Goal: Information Seeking & Learning: Learn about a topic

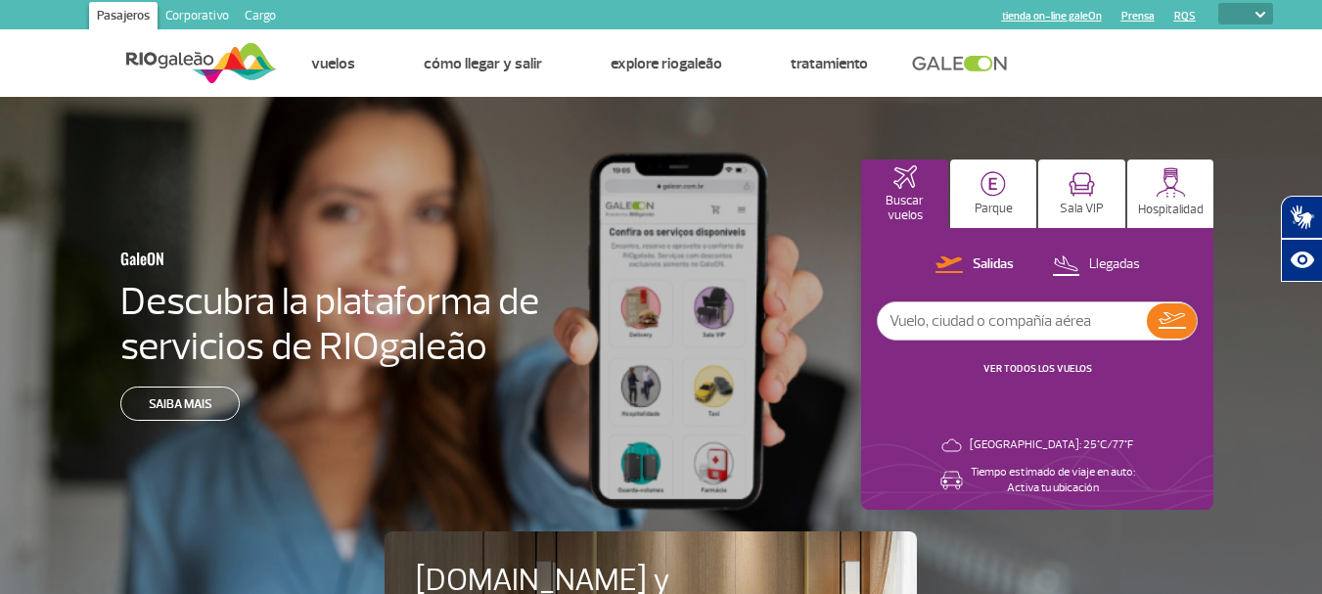
select select
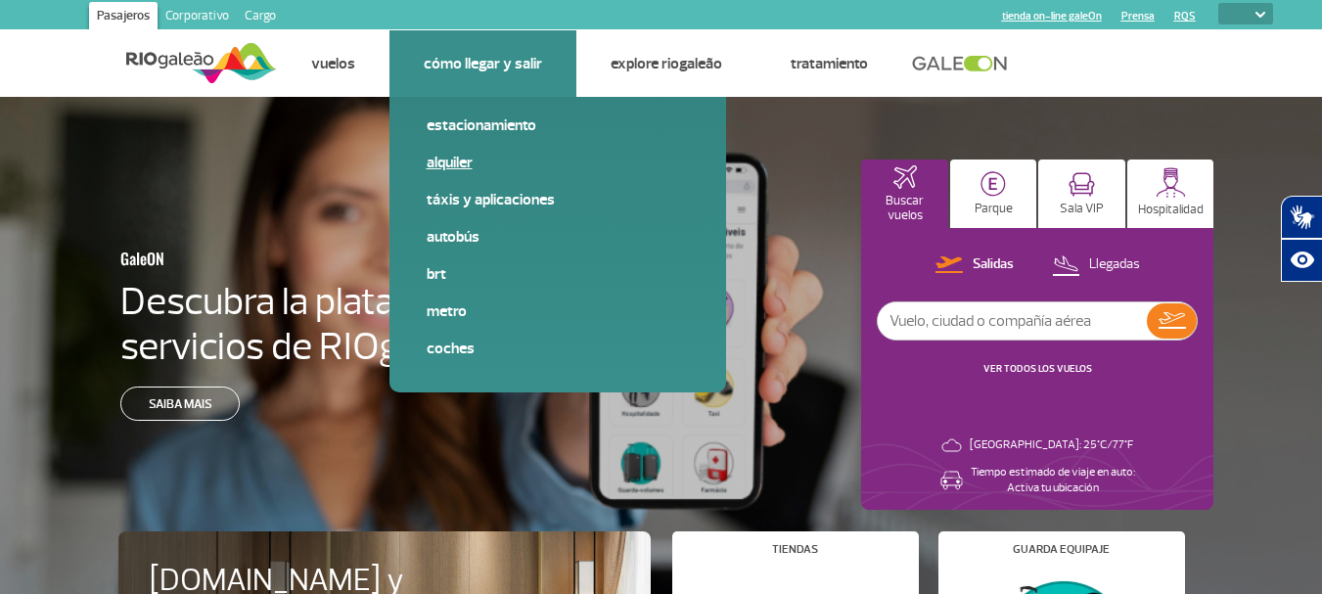
click at [441, 171] on link "Alquiler" at bounding box center [558, 163] width 262 height 22
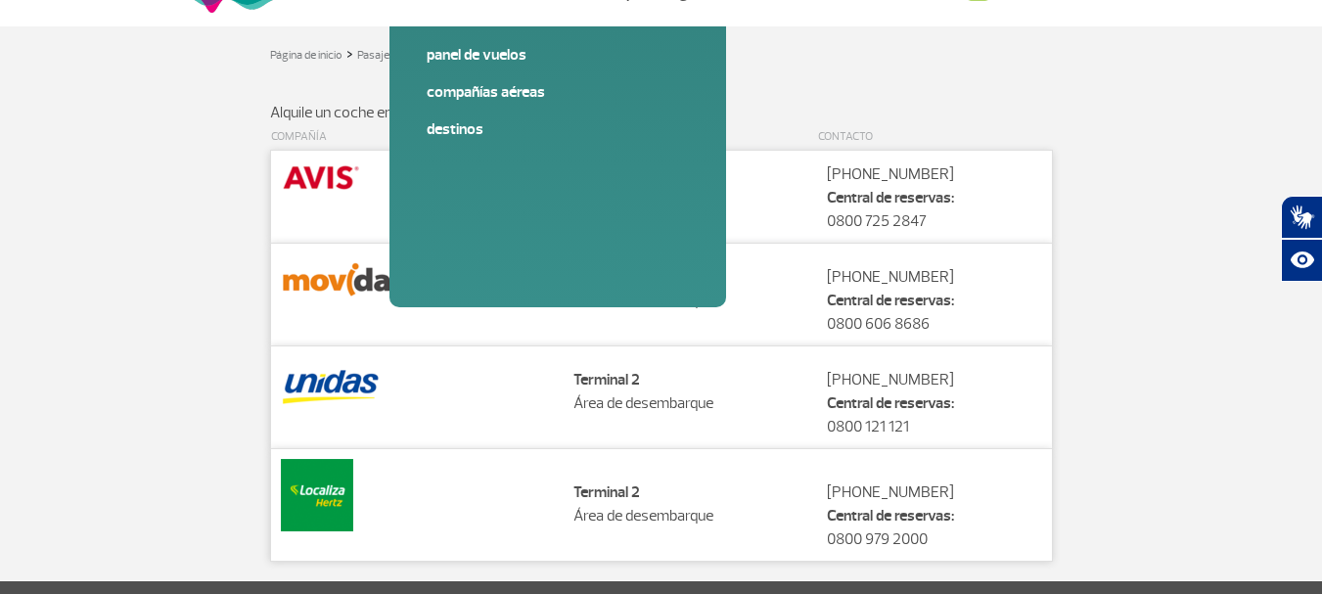
scroll to position [23, 0]
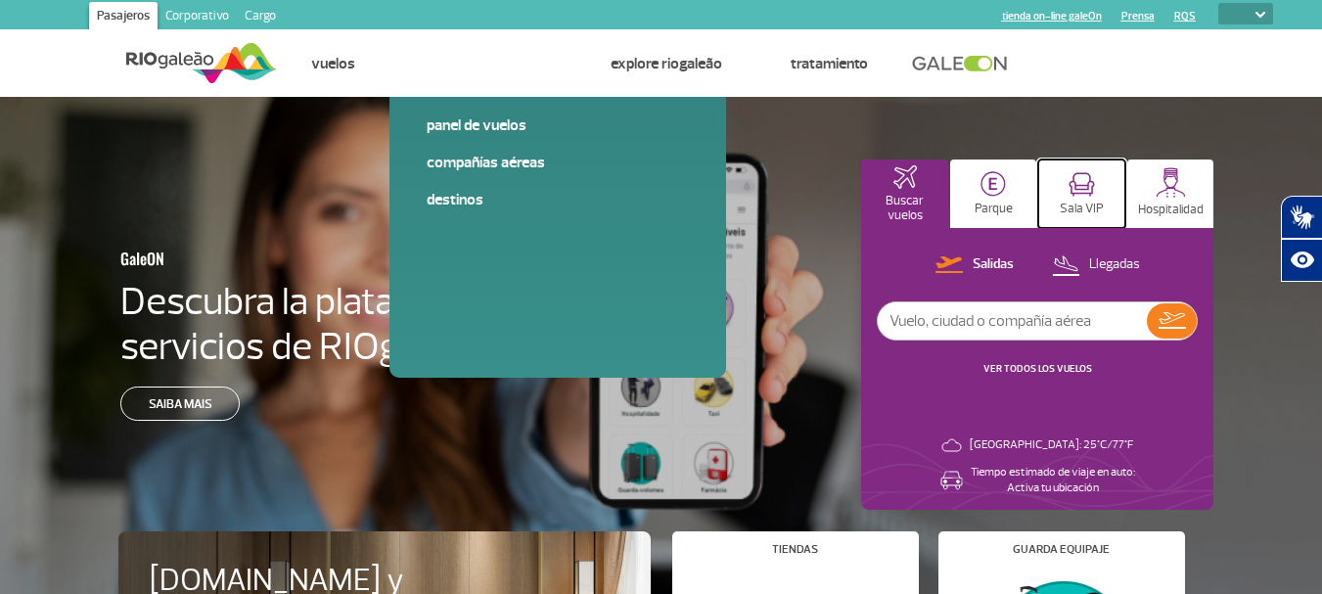
click at [1087, 199] on button "Sala VIP" at bounding box center [1081, 193] width 87 height 68
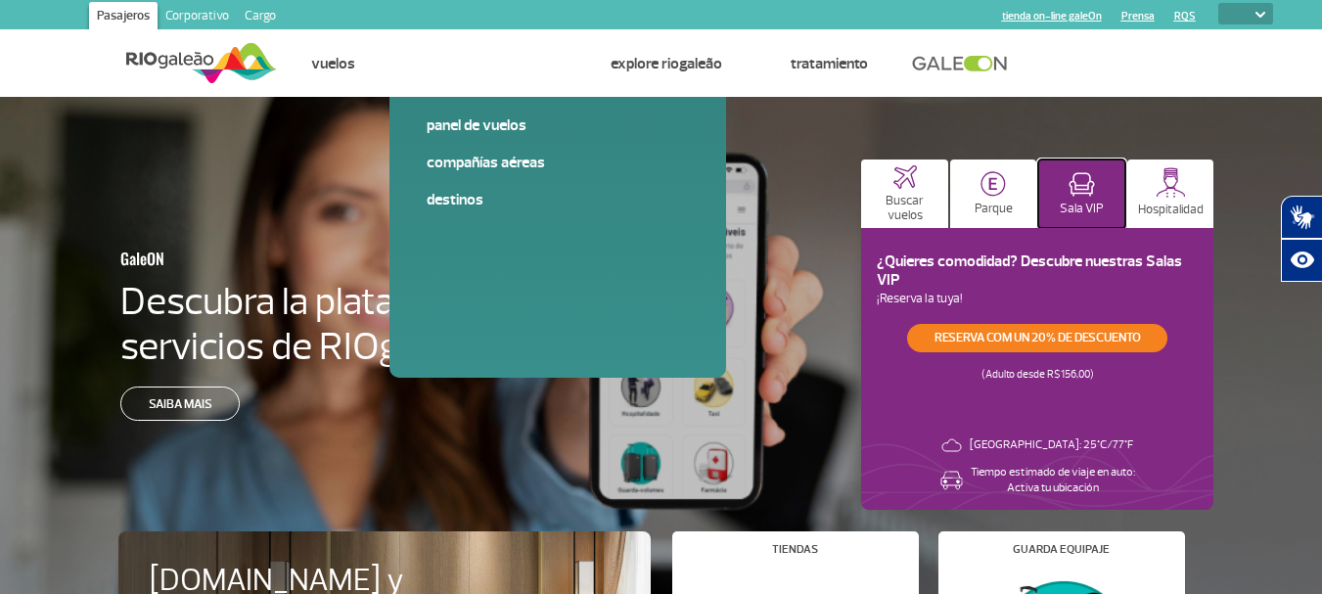
click at [1081, 209] on p "Sala VIP" at bounding box center [1082, 209] width 44 height 15
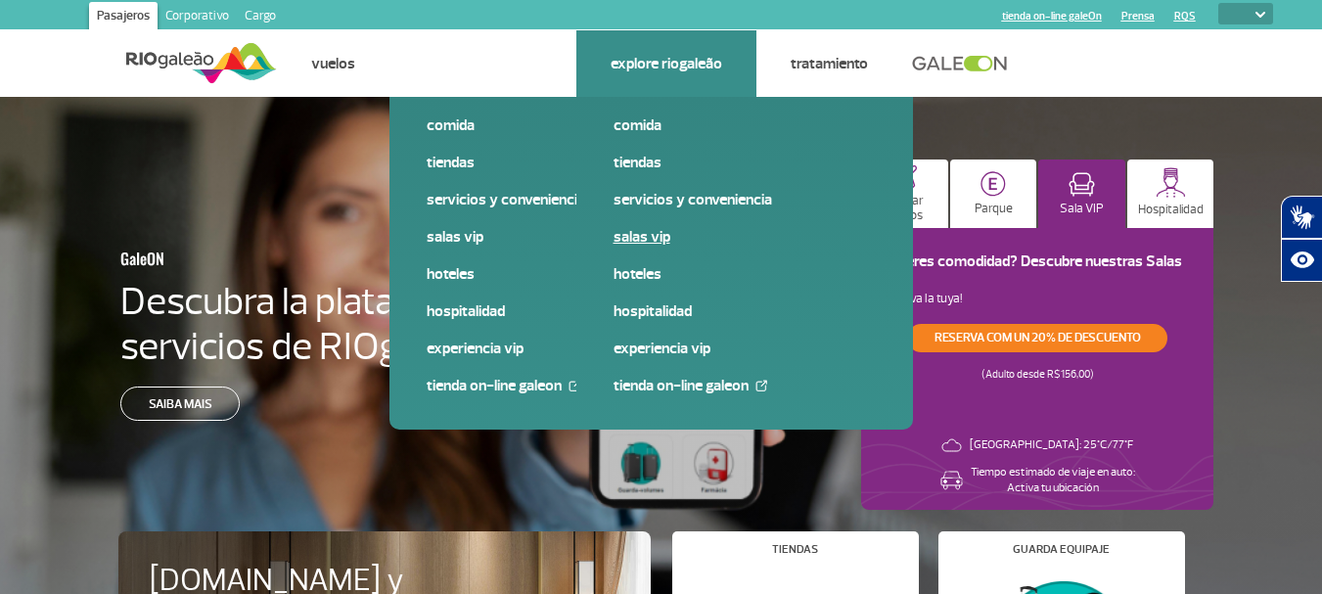
click at [639, 232] on link "Salas VIP" at bounding box center [744, 237] width 262 height 22
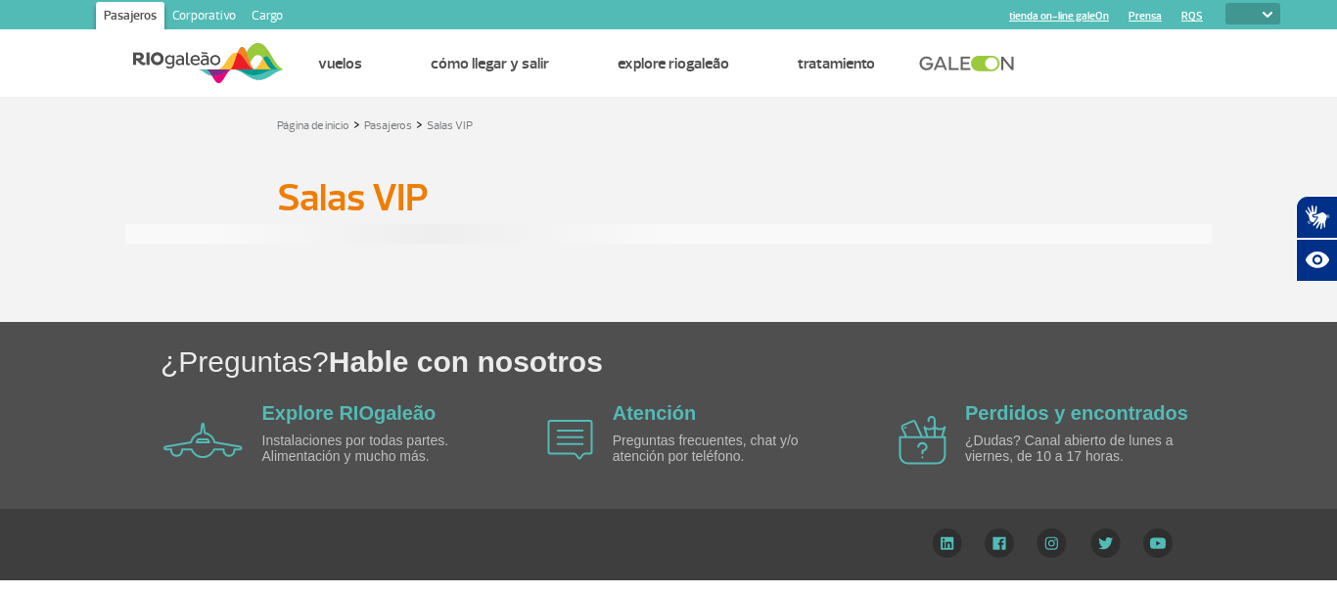
select select
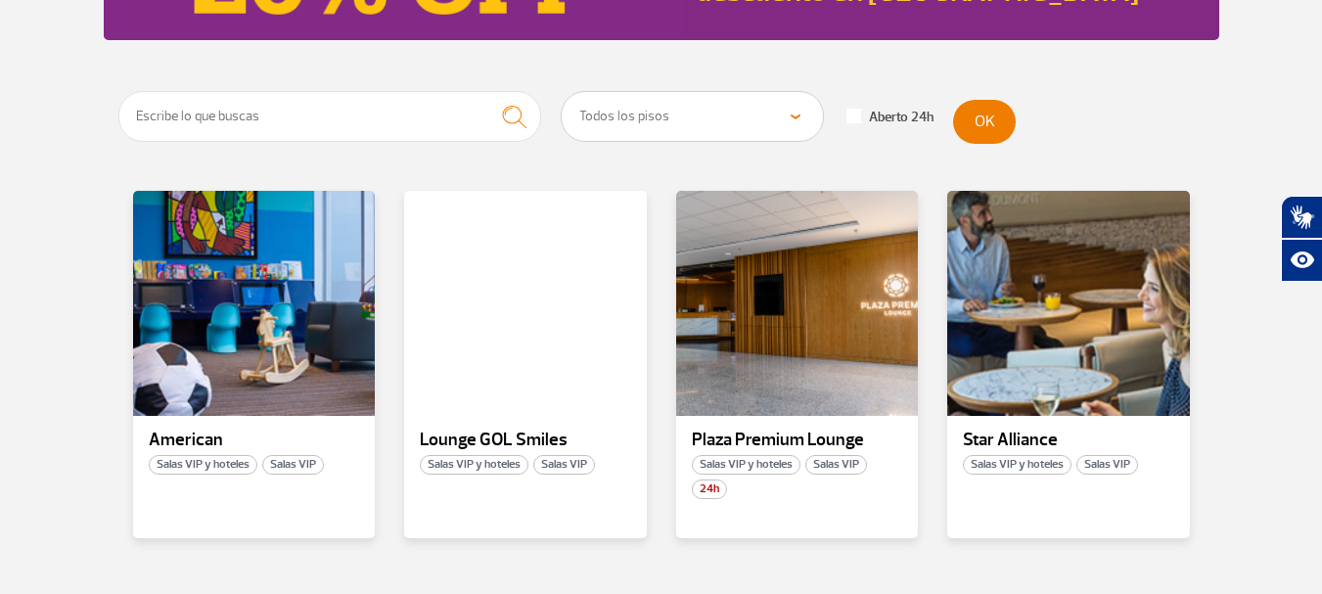
scroll to position [294, 0]
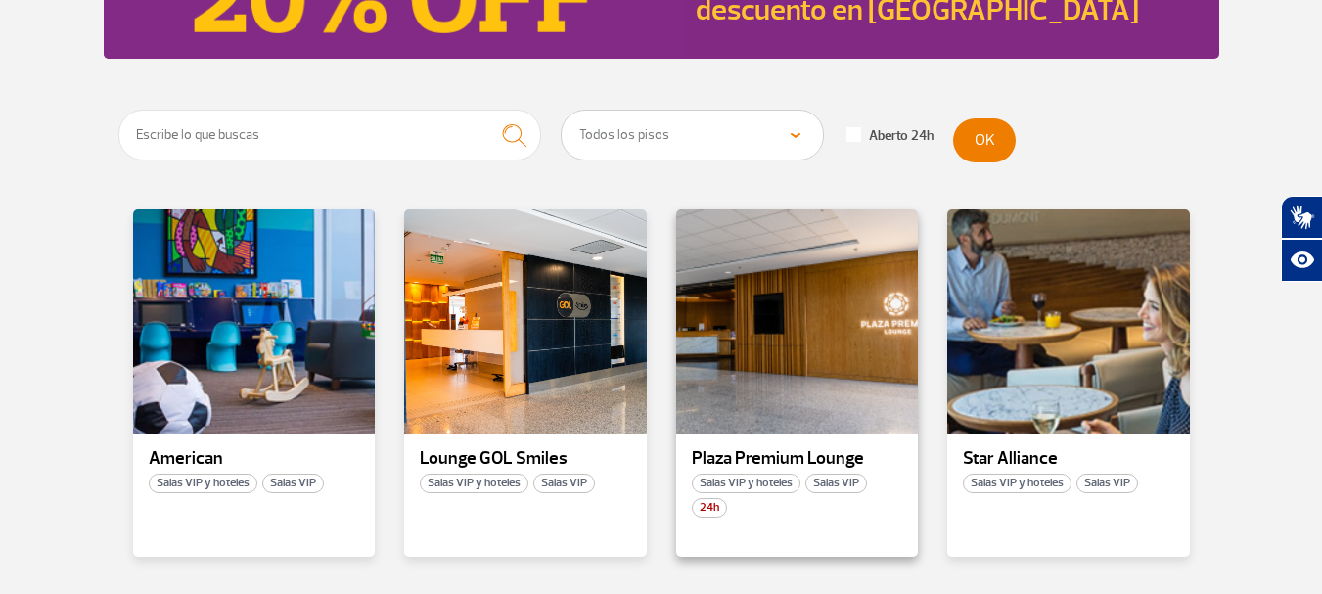
click at [758, 462] on p "Plaza Premium Lounge" at bounding box center [797, 459] width 211 height 20
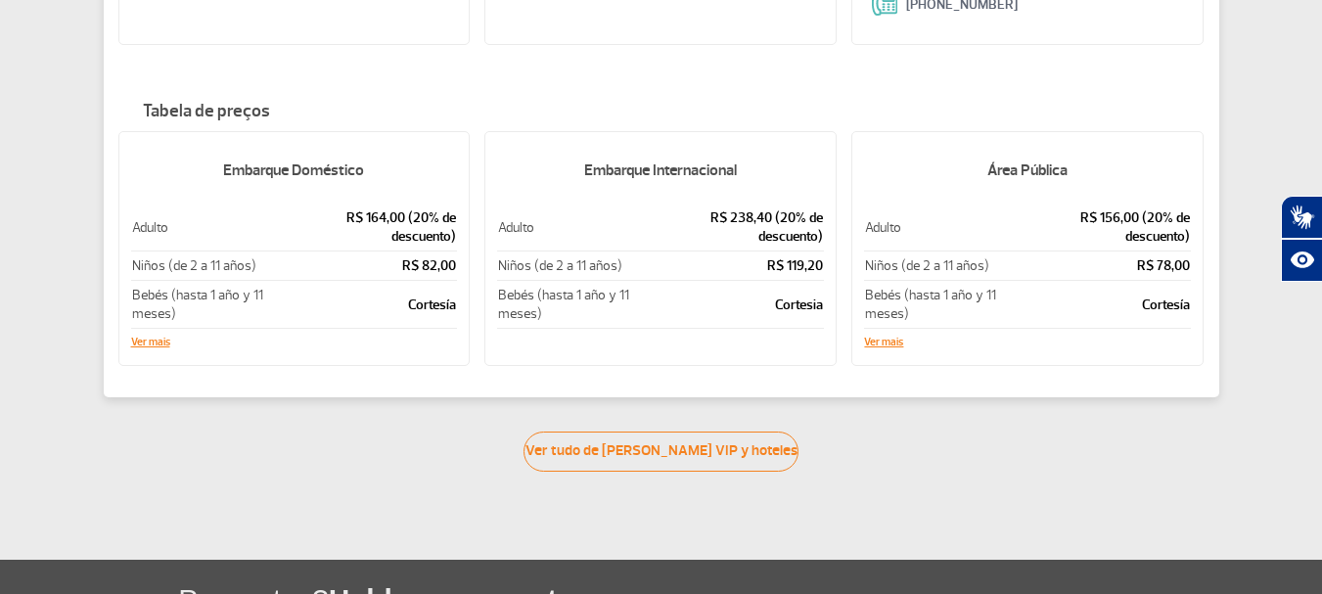
scroll to position [489, 0]
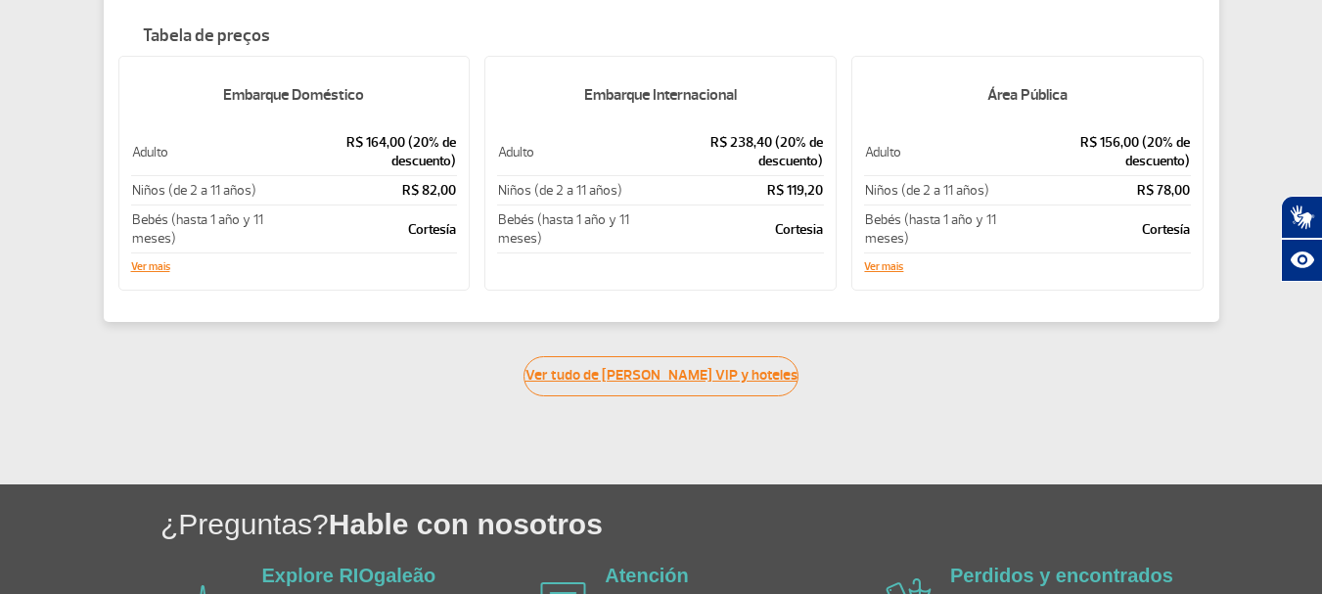
click at [630, 356] on link "Ver tudo de [PERSON_NAME] VIP y hoteles" at bounding box center [660, 376] width 275 height 40
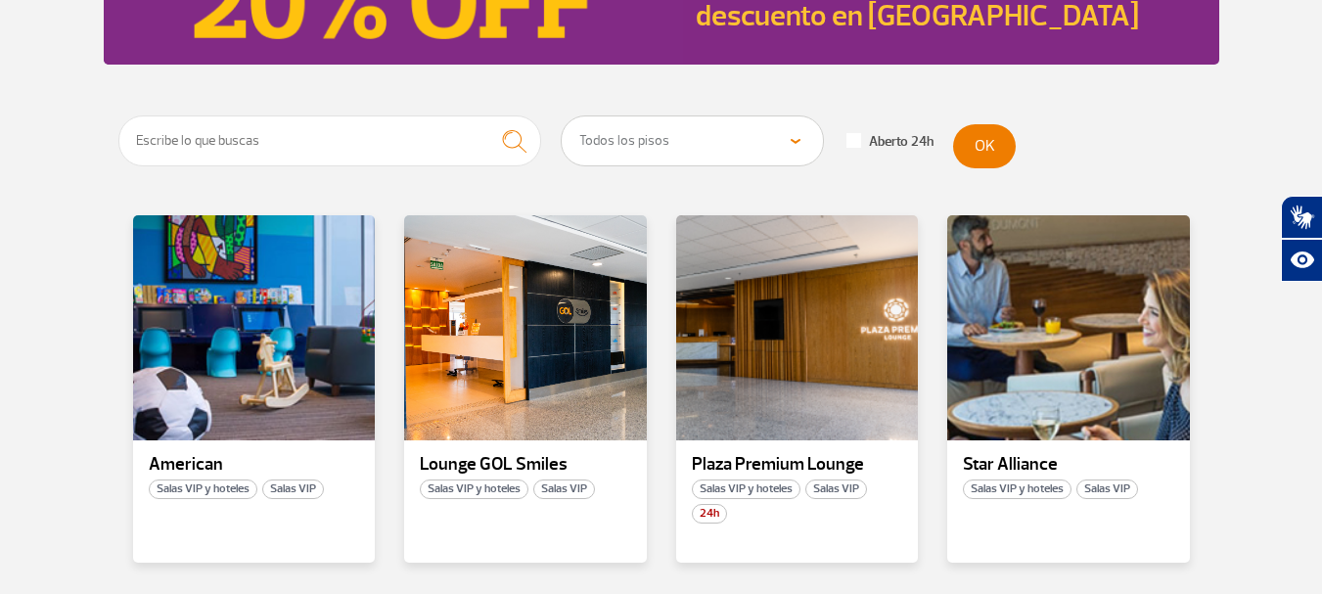
scroll to position [294, 0]
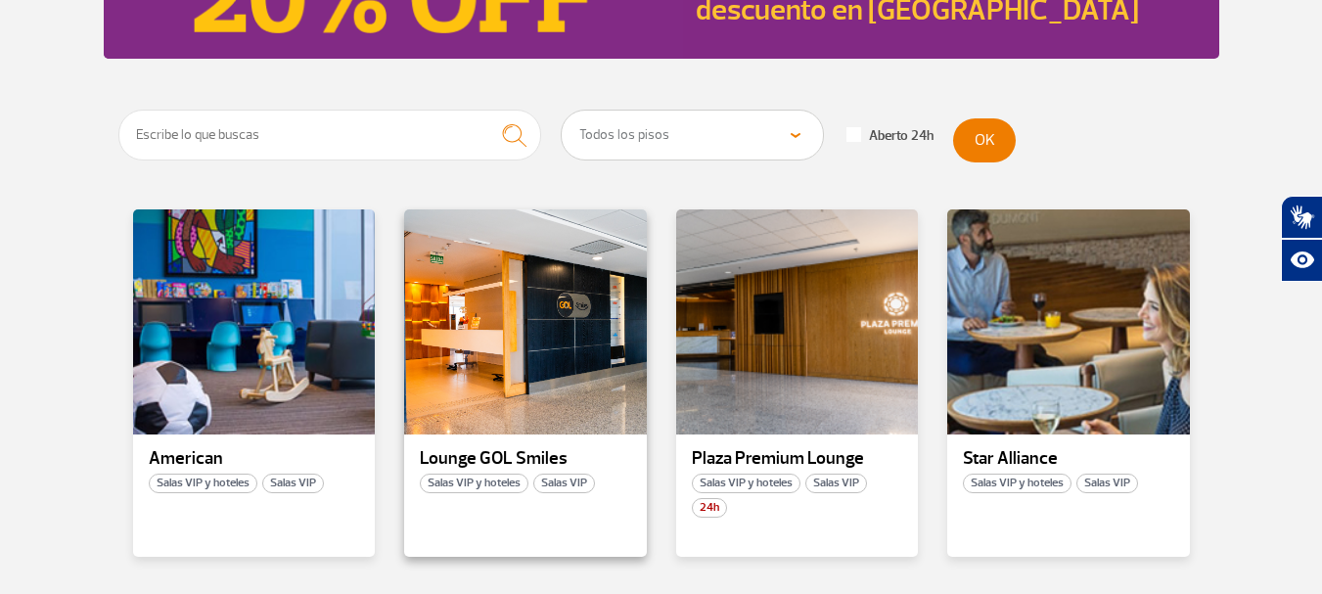
click at [502, 443] on div "Lounge GOL Smiles Salas VIP y hoteles Salas VIP" at bounding box center [525, 382] width 243 height 347
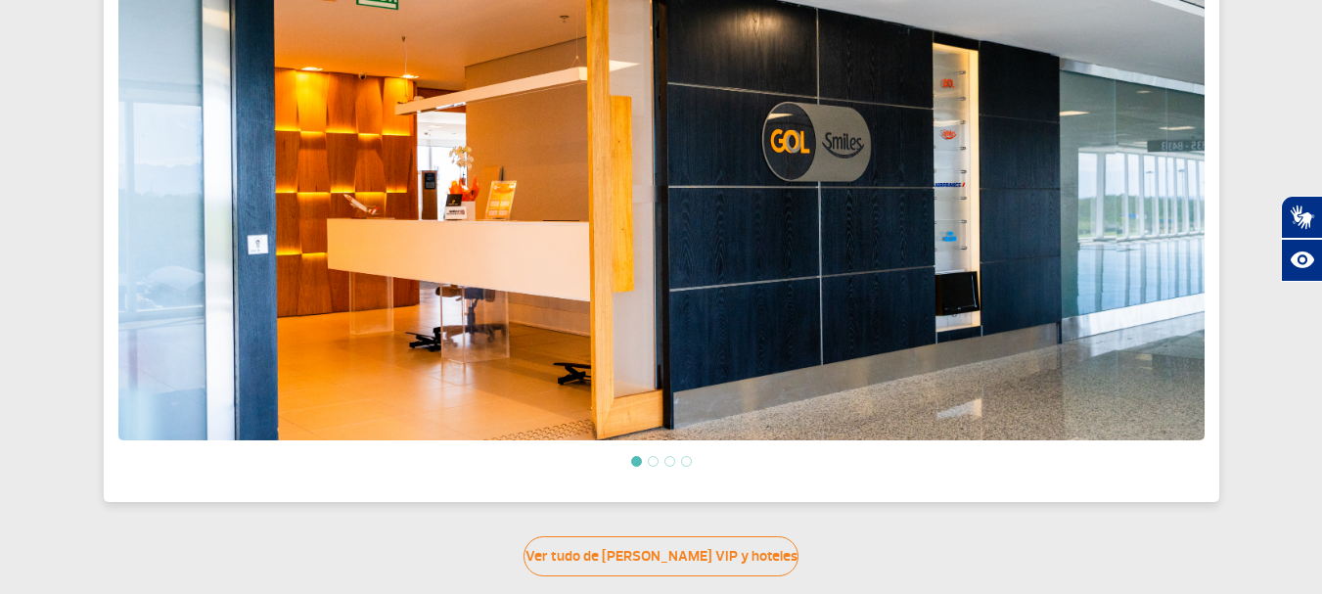
scroll to position [667, 0]
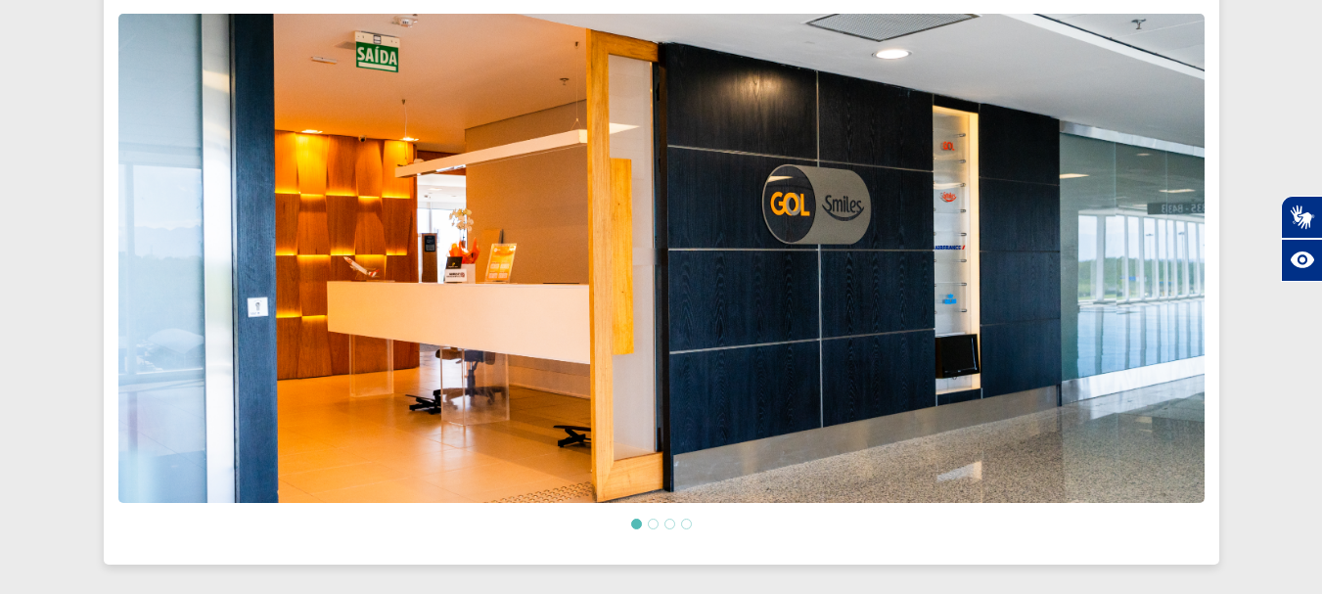
click at [664, 281] on img at bounding box center [661, 258] width 1086 height 489
click at [1303, 256] on icon "Abrir recursos assistivos." at bounding box center [1302, 260] width 31 height 31
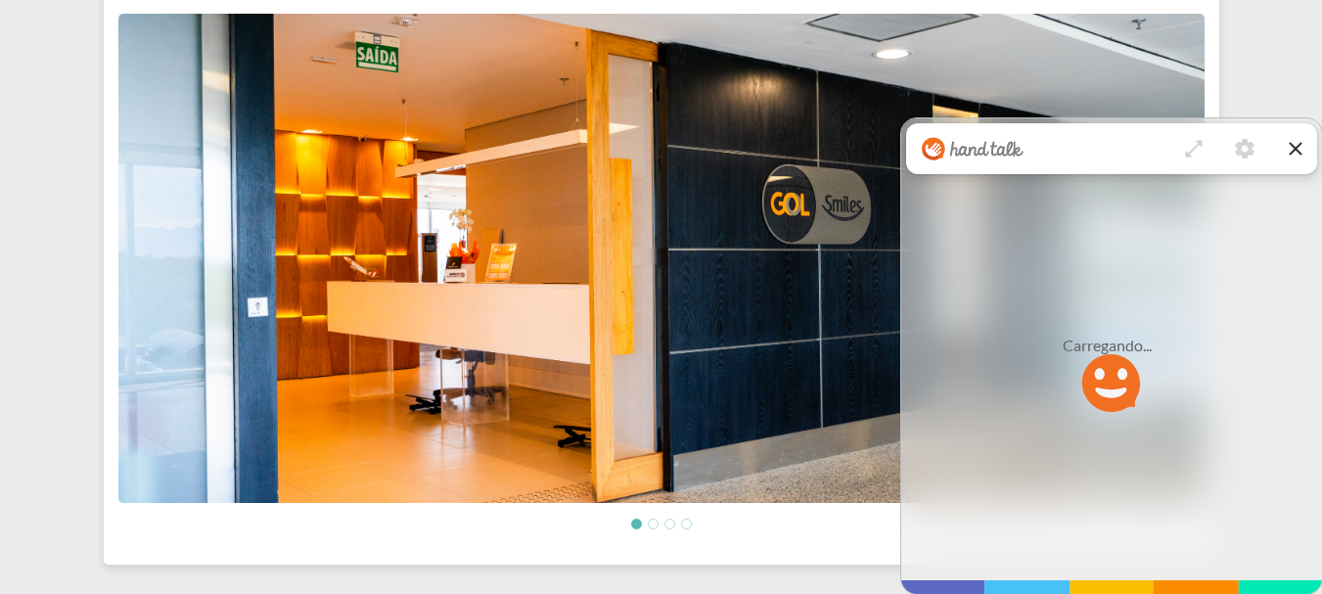
click at [1260, 253] on div "Carregando ..." at bounding box center [1111, 386] width 421 height 415
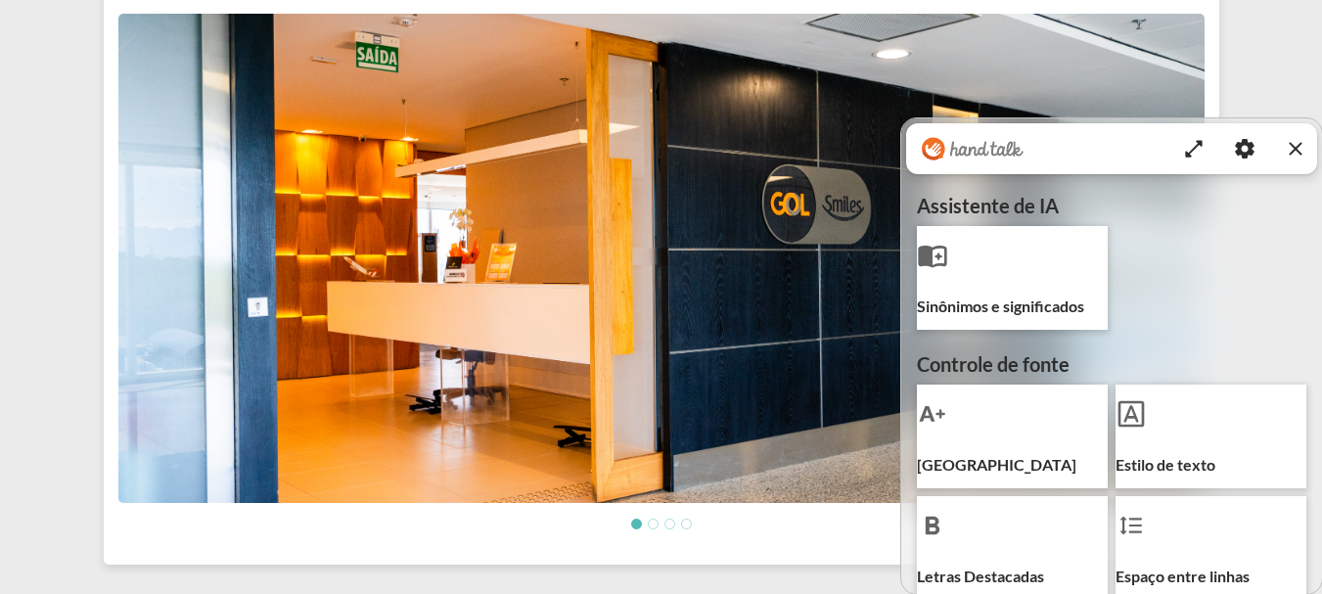
click at [1302, 149] on icon "Fechar recursos assistivos" at bounding box center [1295, 148] width 23 height 23
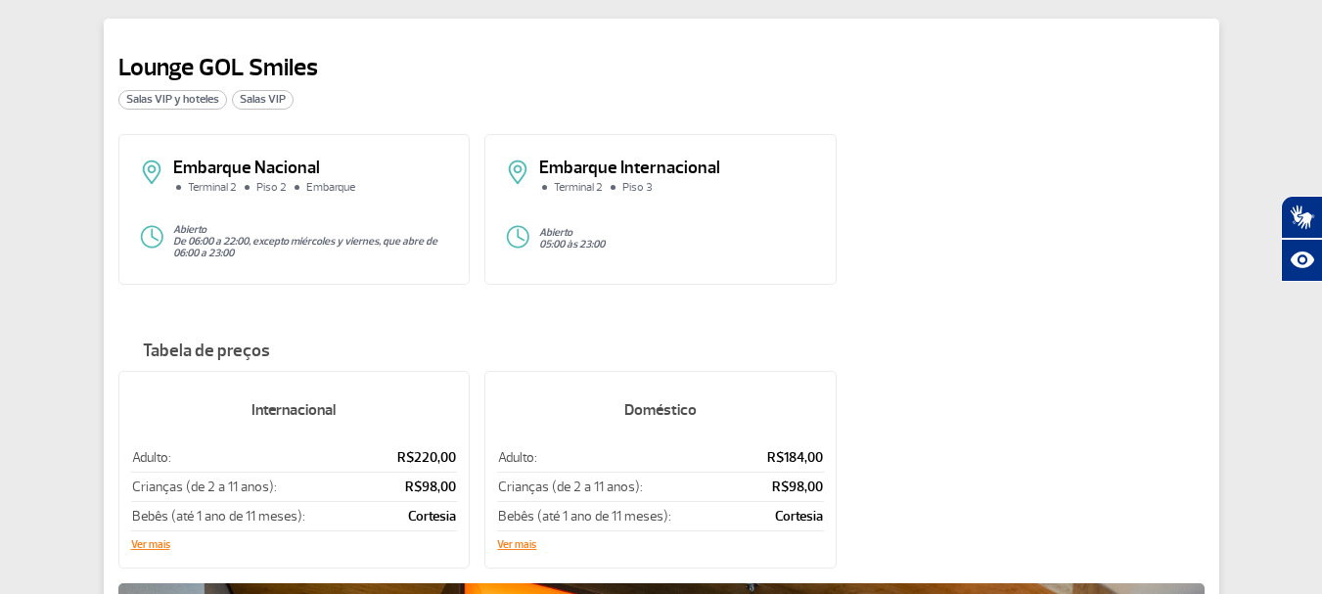
scroll to position [0, 0]
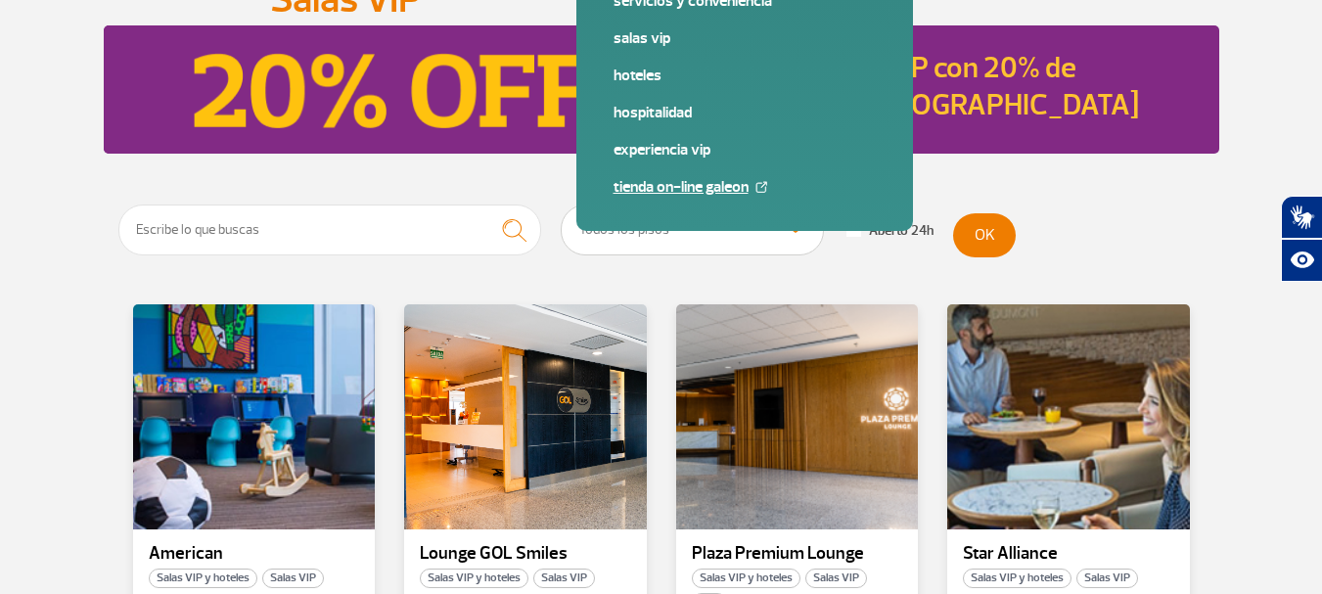
scroll to position [294, 0]
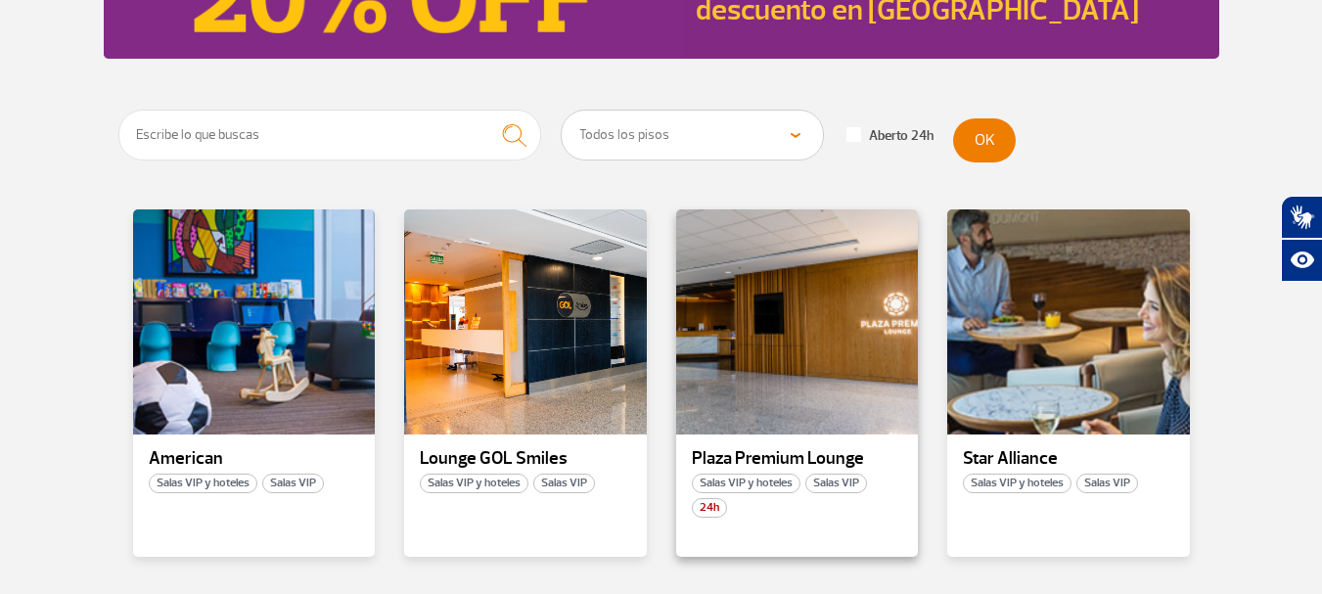
click at [767, 458] on p "Plaza Premium Lounge" at bounding box center [797, 459] width 211 height 20
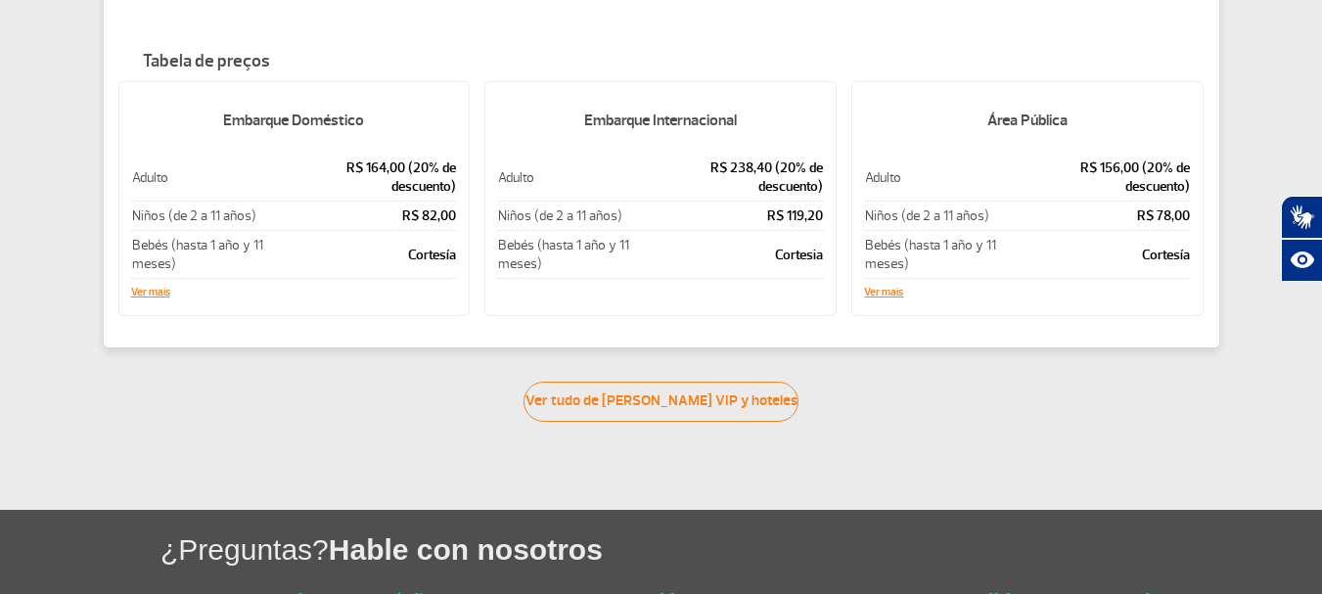
scroll to position [489, 0]
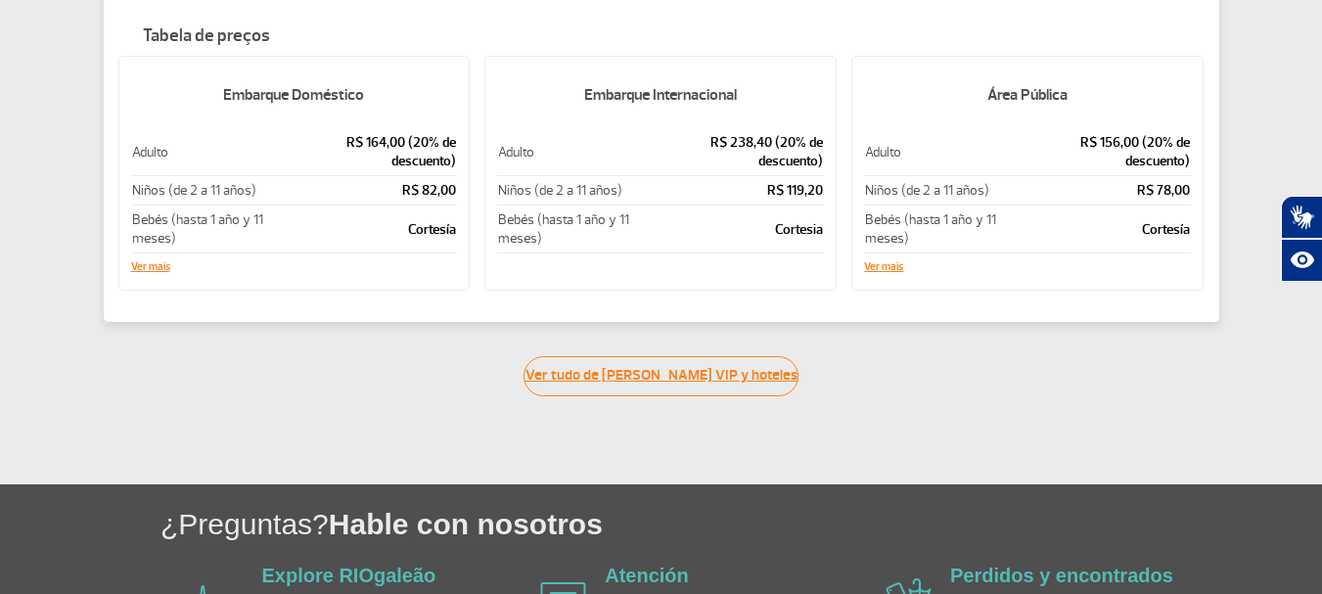
click at [640, 356] on link "Ver tudo de [PERSON_NAME] VIP y hoteles" at bounding box center [660, 376] width 275 height 40
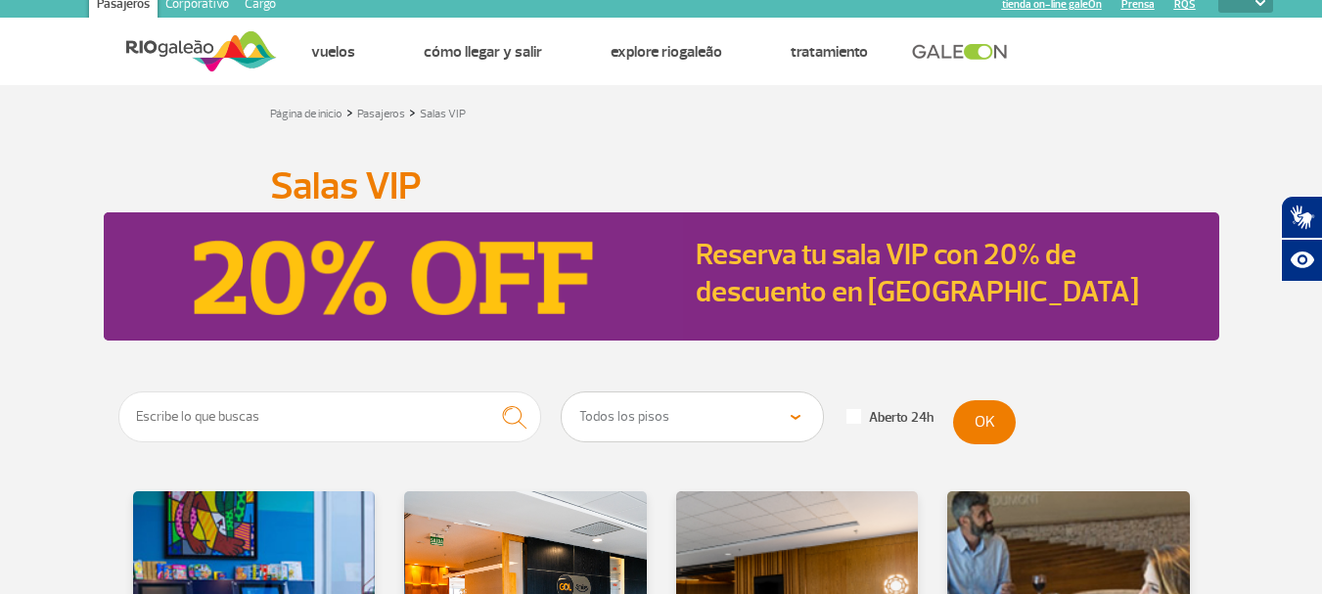
scroll to position [11, 0]
